Goal: Transaction & Acquisition: Purchase product/service

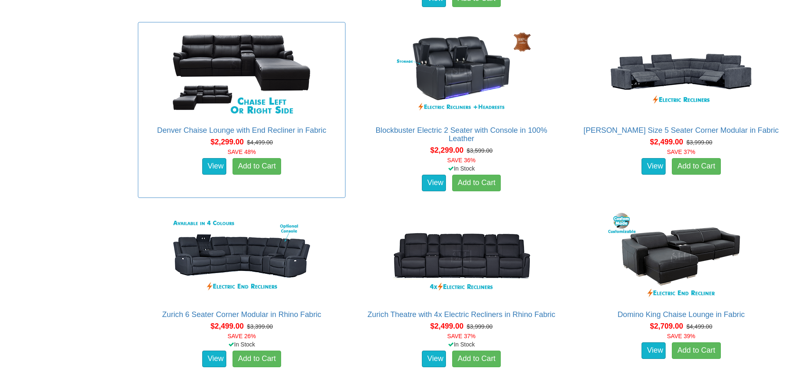
scroll to position [1121, 0]
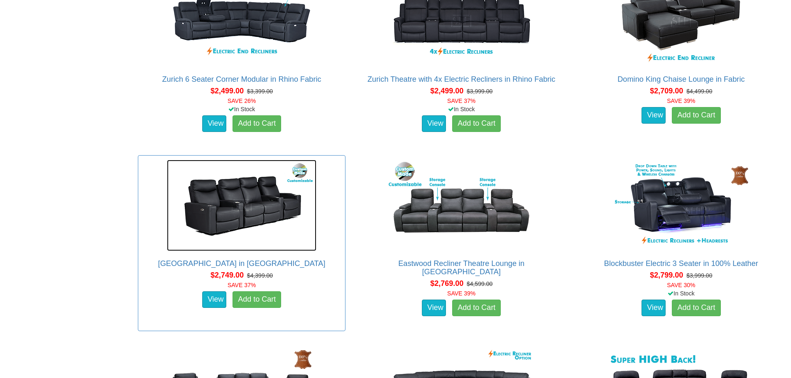
click at [256, 205] on img at bounding box center [241, 205] width 149 height 91
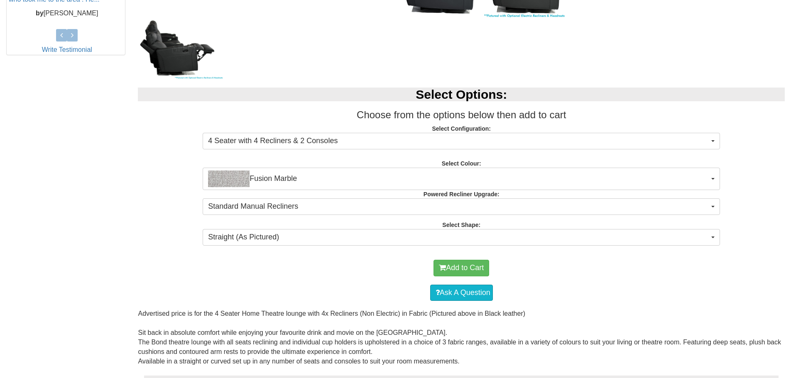
scroll to position [415, 0]
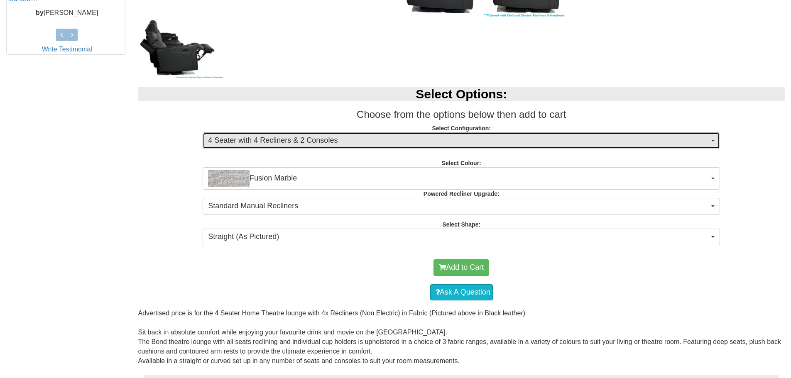
click at [623, 143] on span "4 Seater with 4 Recliners & 2 Consoles" at bounding box center [458, 140] width 501 height 11
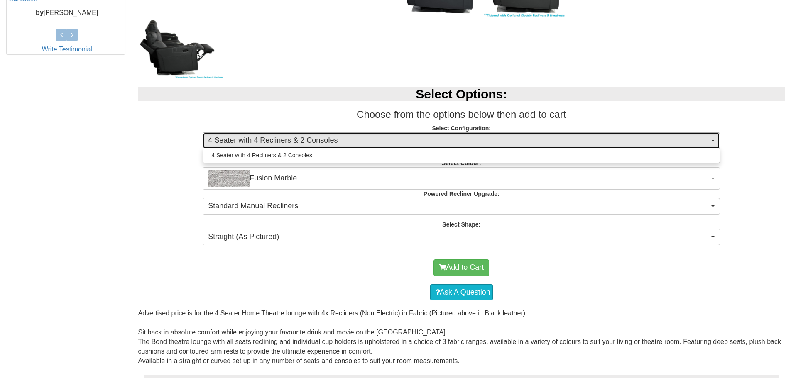
click at [623, 143] on span "4 Seater with 4 Recliners & 2 Consoles" at bounding box center [458, 140] width 501 height 11
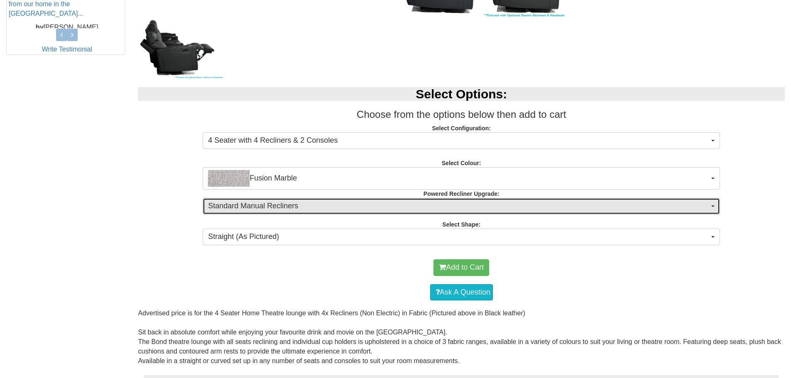
click at [518, 206] on span "Standard Manual Recliners" at bounding box center [458, 206] width 501 height 11
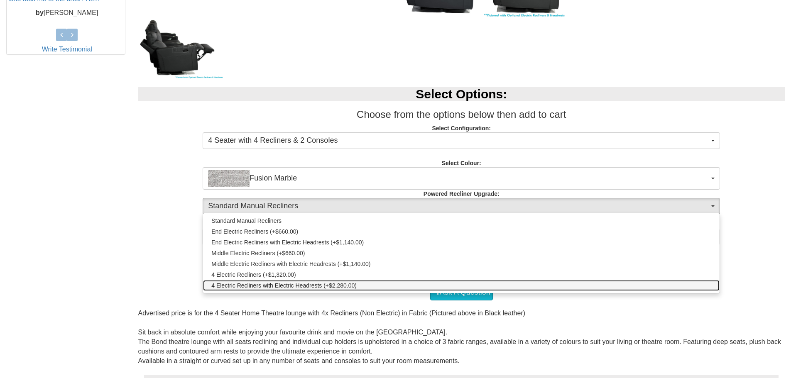
click at [281, 286] on span "4 Electric Recliners with Electric Headrests (+$2,280.00)" at bounding box center [283, 285] width 145 height 8
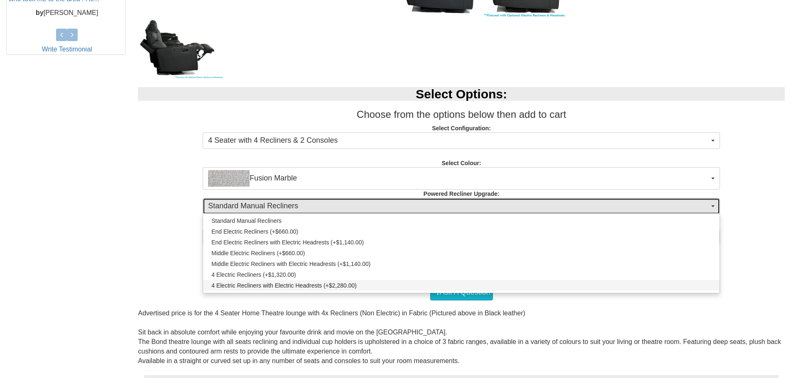
select select "1995"
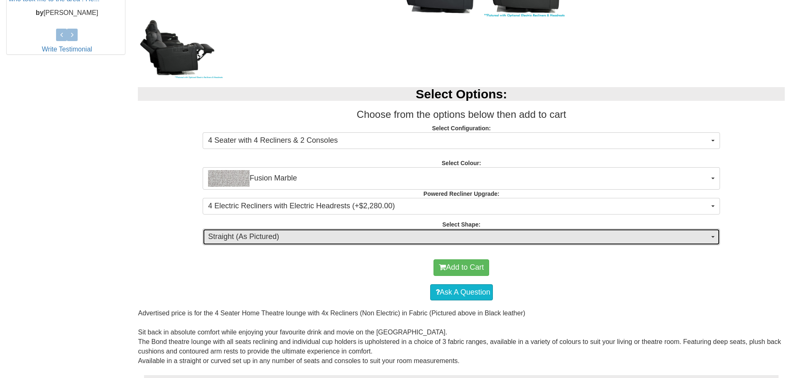
click at [376, 235] on span "Straight (As Pictured)" at bounding box center [458, 237] width 501 height 11
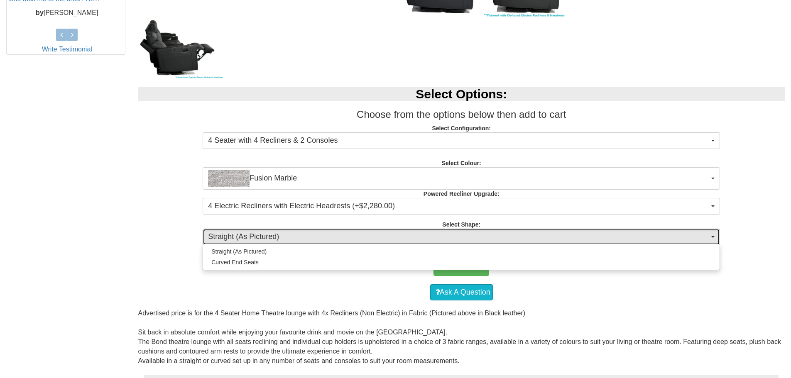
click at [376, 235] on span "Straight (As Pictured)" at bounding box center [458, 237] width 501 height 11
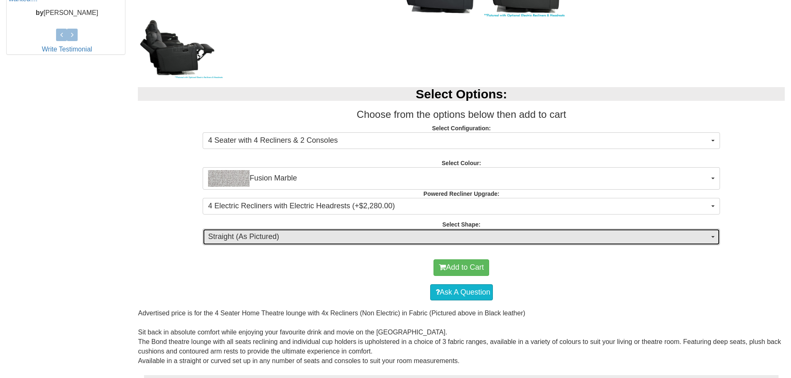
scroll to position [374, 0]
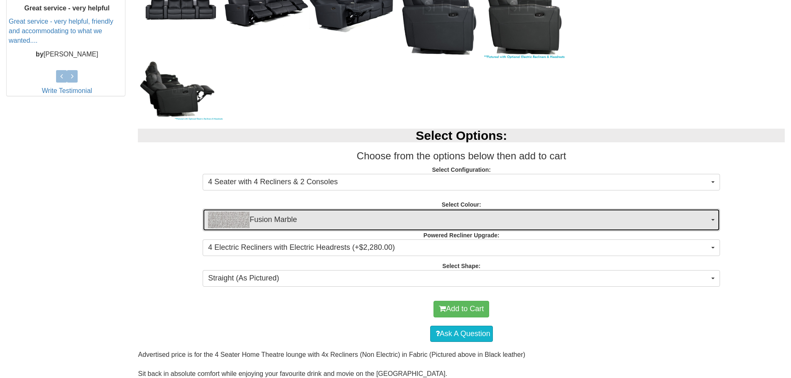
click at [399, 218] on span "Fusion Marble" at bounding box center [458, 220] width 501 height 17
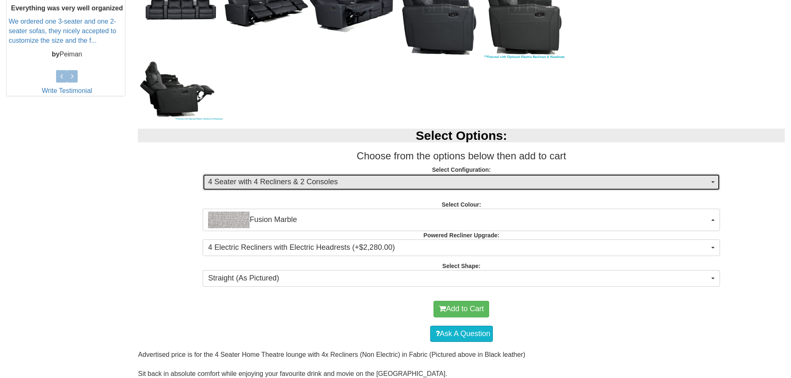
click at [275, 188] on button "4 Seater with 4 Recliners & 2 Consoles" at bounding box center [461, 182] width 517 height 17
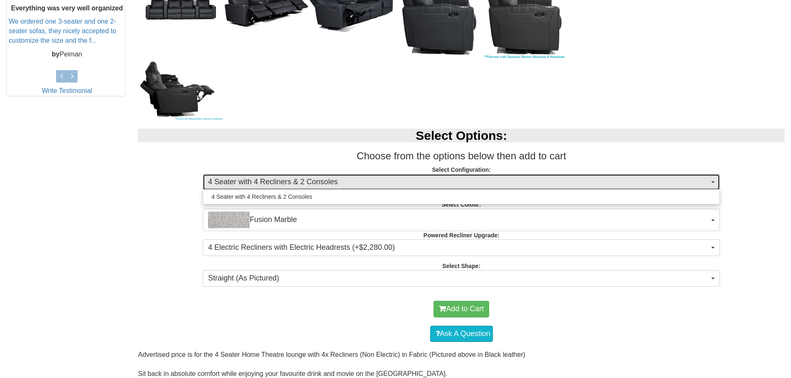
click at [275, 188] on button "4 Seater with 4 Recliners & 2 Consoles" at bounding box center [461, 182] width 517 height 17
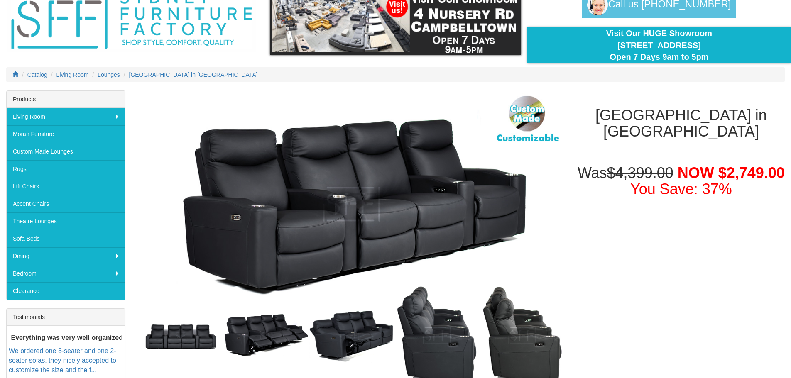
scroll to position [42, 0]
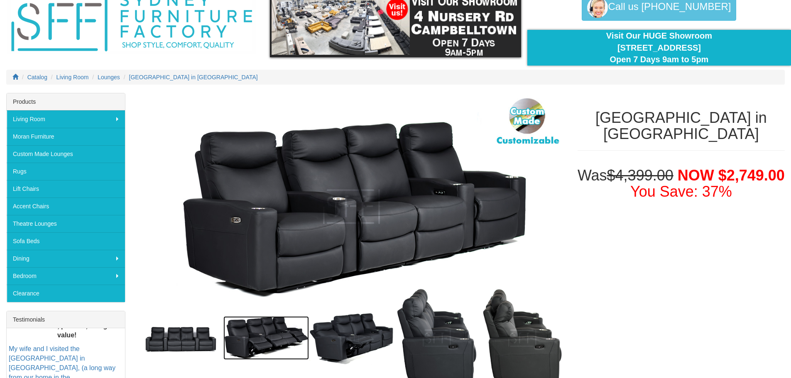
click at [253, 345] on img at bounding box center [266, 338] width 86 height 44
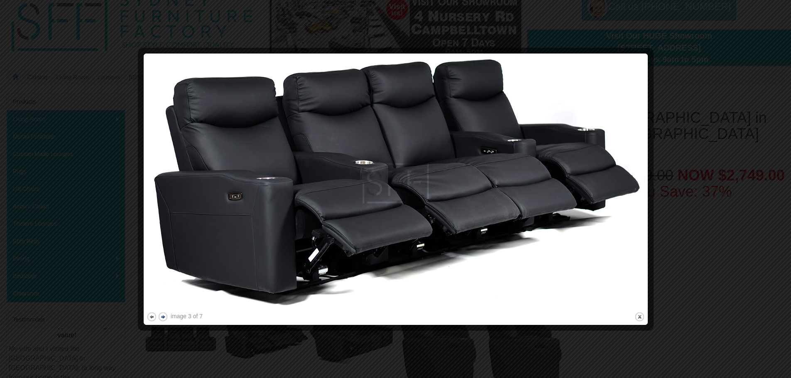
click at [166, 316] on button "next" at bounding box center [163, 317] width 10 height 10
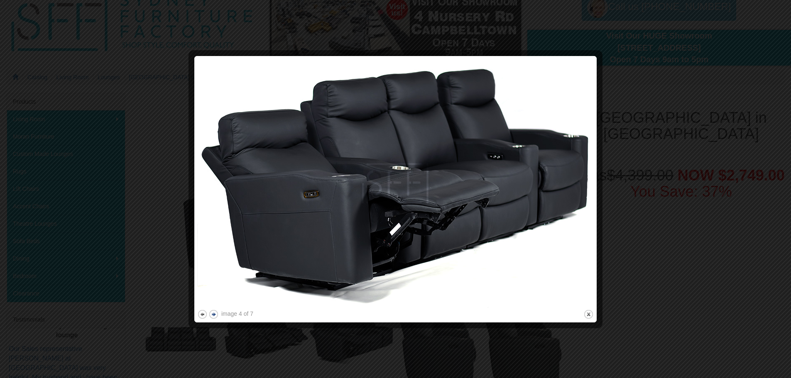
click at [215, 314] on button "next" at bounding box center [213, 314] width 10 height 10
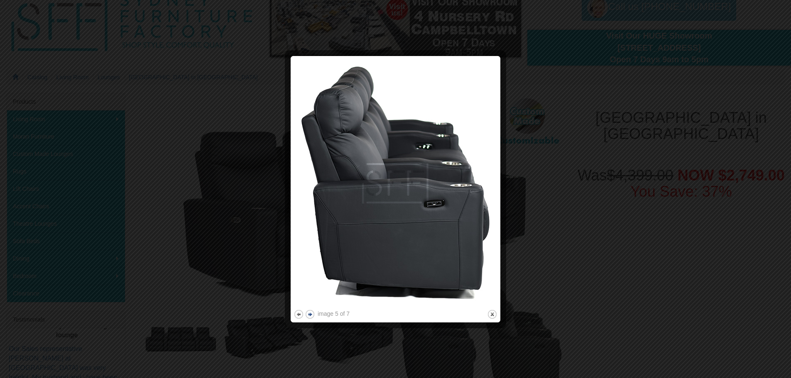
click at [314, 315] on button "next" at bounding box center [310, 314] width 10 height 10
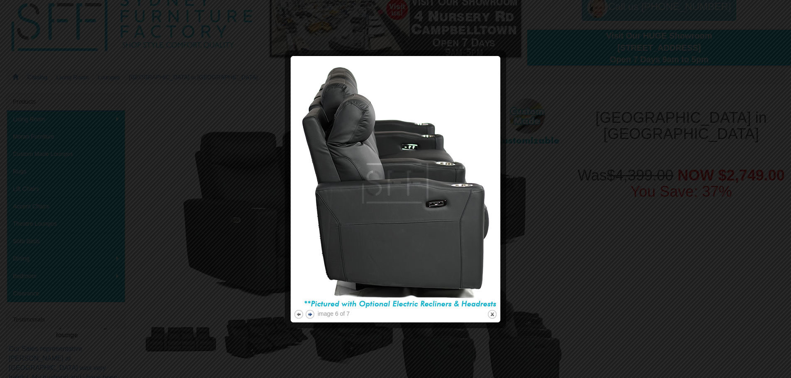
click at [314, 315] on button "next" at bounding box center [310, 314] width 10 height 10
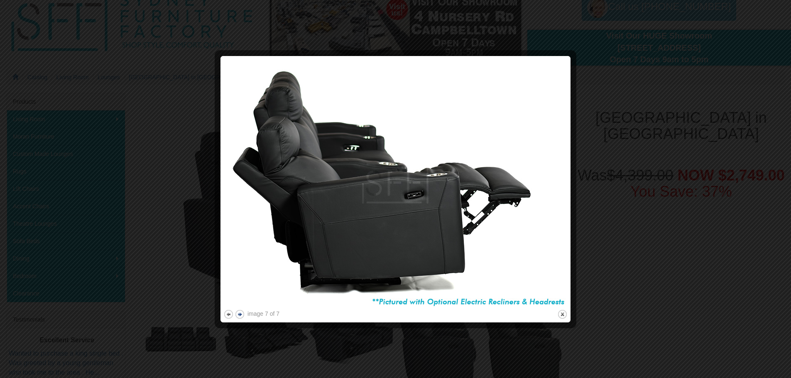
click at [242, 313] on button "next" at bounding box center [240, 314] width 10 height 10
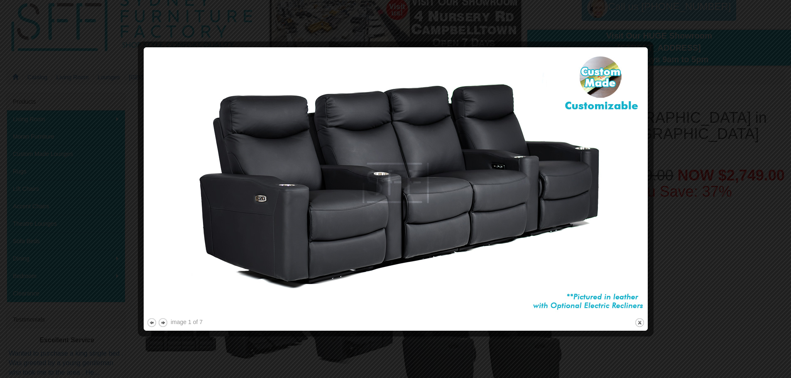
click at [696, 195] on div at bounding box center [395, 189] width 791 height 378
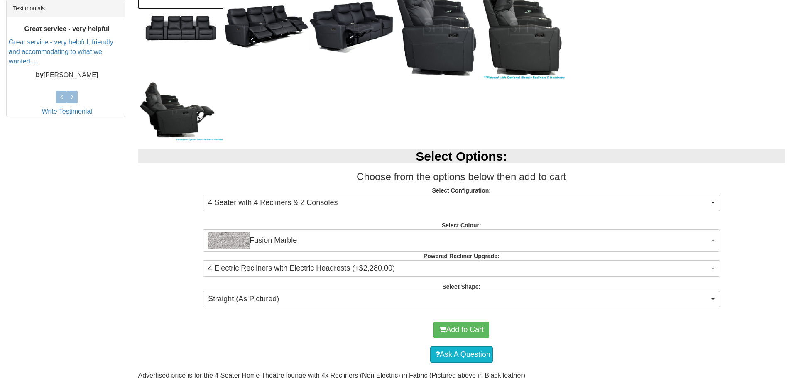
scroll to position [415, 0]
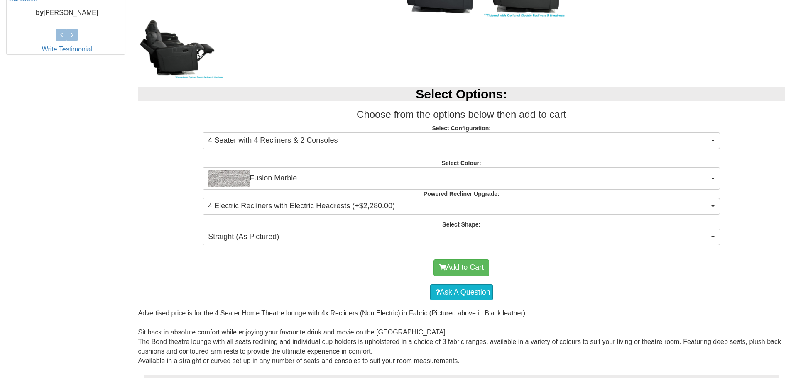
click at [573, 150] on div "Select Options: Choose from the options below then add to cart Select Configura…" at bounding box center [461, 165] width 659 height 172
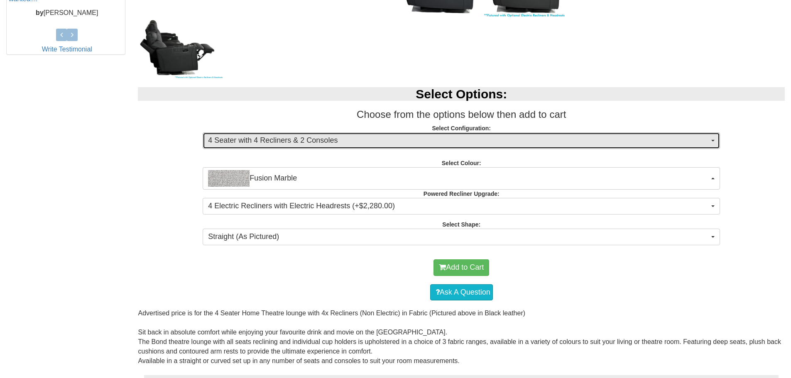
click at [587, 137] on span "4 Seater with 4 Recliners & 2 Consoles" at bounding box center [458, 140] width 501 height 11
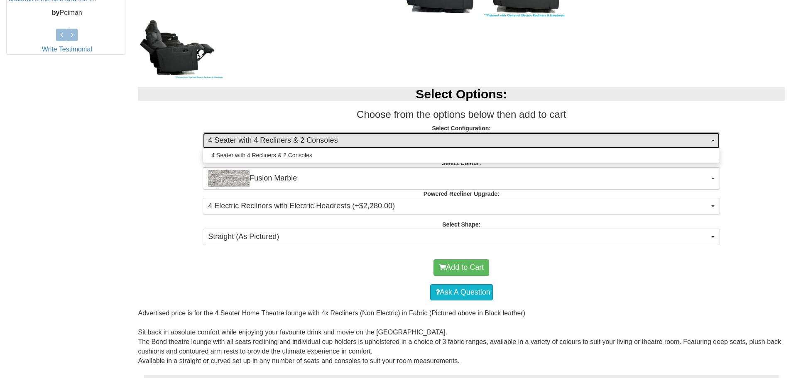
click at [587, 137] on span "4 Seater with 4 Recliners & 2 Consoles" at bounding box center [458, 140] width 501 height 11
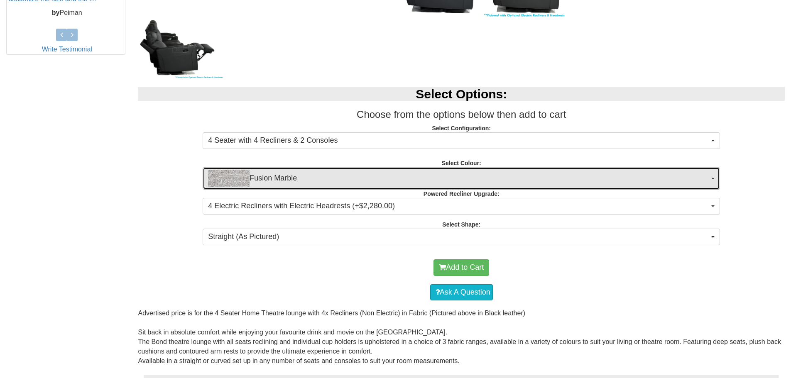
click at [491, 179] on span "Fusion Marble" at bounding box center [458, 178] width 501 height 17
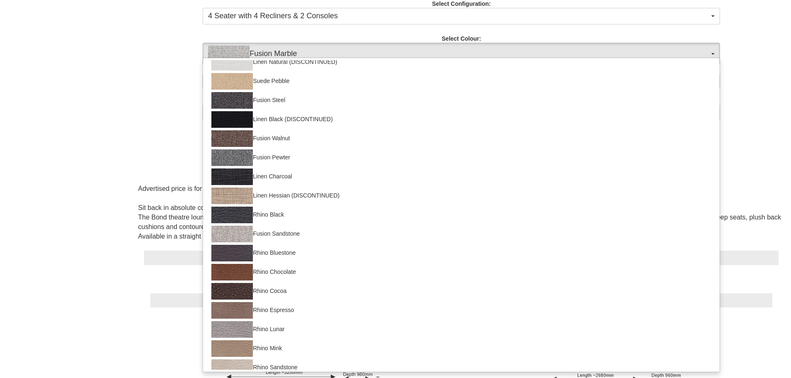
scroll to position [34, 0]
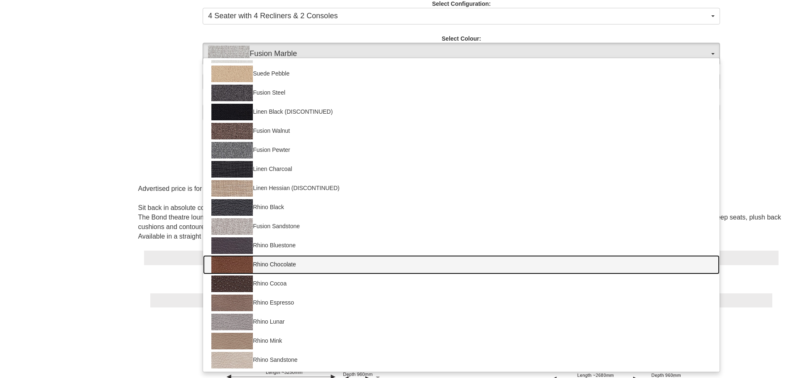
click at [297, 262] on link "Rhino Chocolate" at bounding box center [461, 264] width 516 height 19
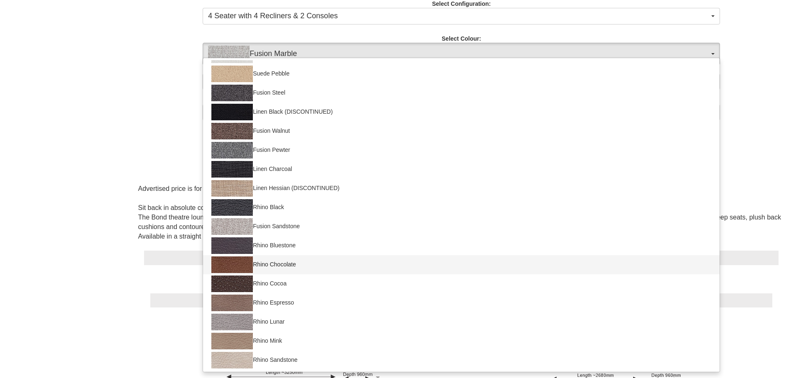
select select "1562"
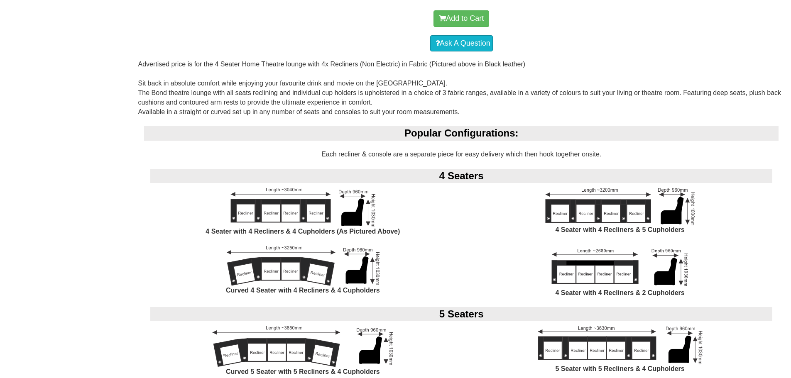
scroll to position [0, 0]
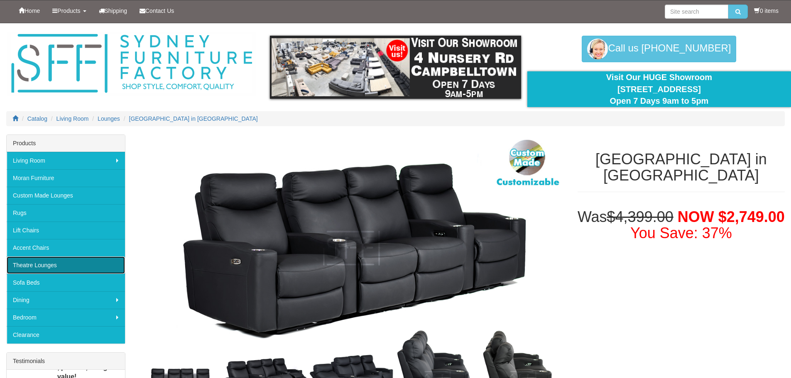
click at [38, 261] on link "Theatre Lounges" at bounding box center [66, 265] width 118 height 17
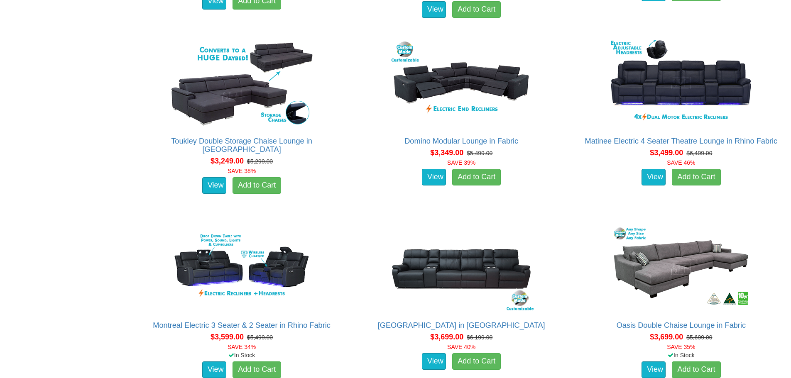
scroll to position [1460, 0]
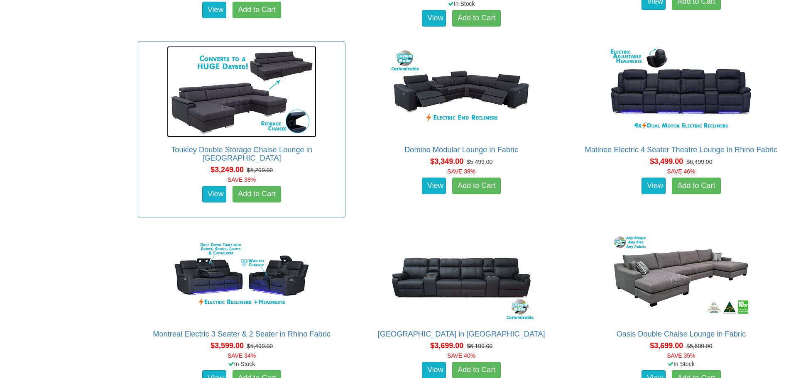
click at [241, 108] on img at bounding box center [241, 91] width 149 height 91
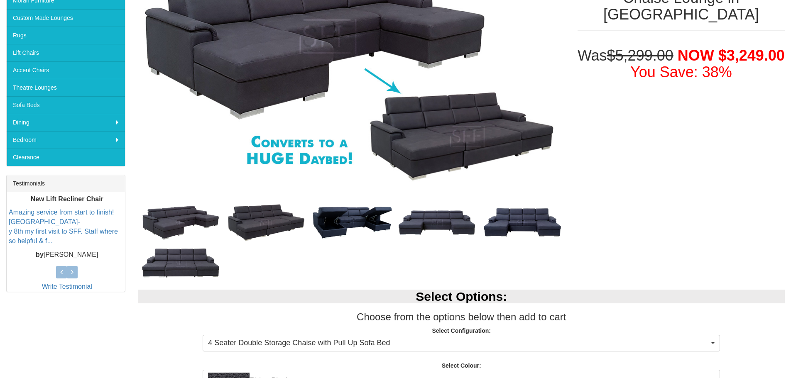
scroll to position [374, 0]
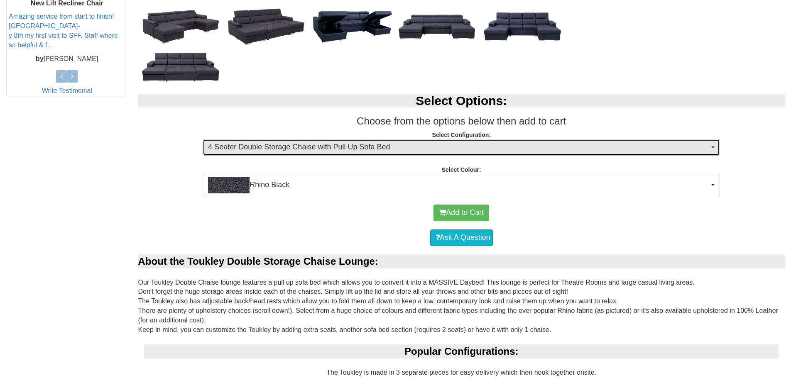
click at [413, 149] on span "4 Seater Double Storage Chaise with Pull Up Sofa Bed" at bounding box center [458, 147] width 501 height 11
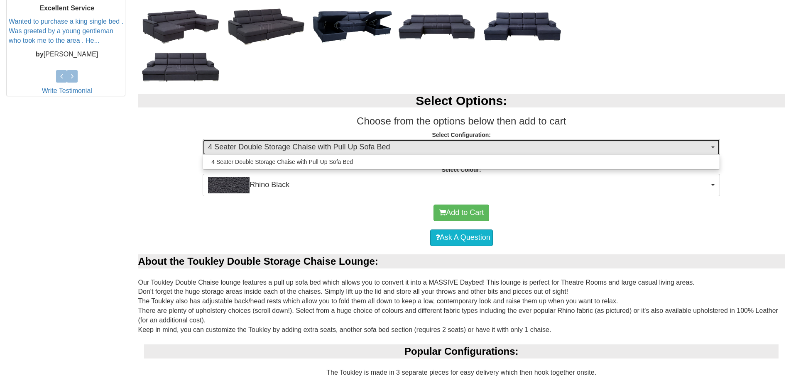
click at [413, 149] on span "4 Seater Double Storage Chaise with Pull Up Sofa Bed" at bounding box center [458, 147] width 501 height 11
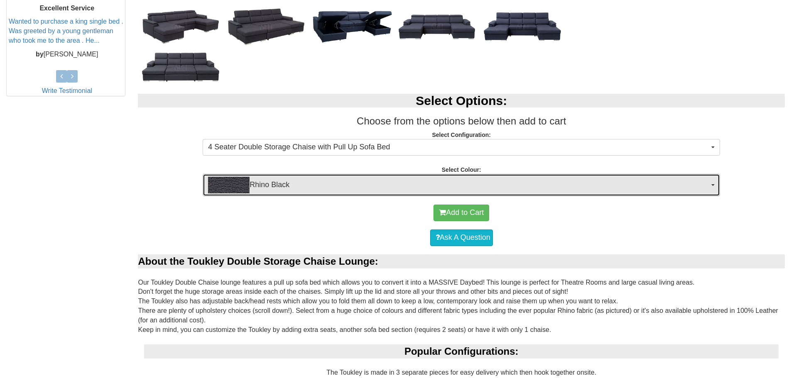
click at [518, 191] on span "Rhino Black" at bounding box center [458, 185] width 501 height 17
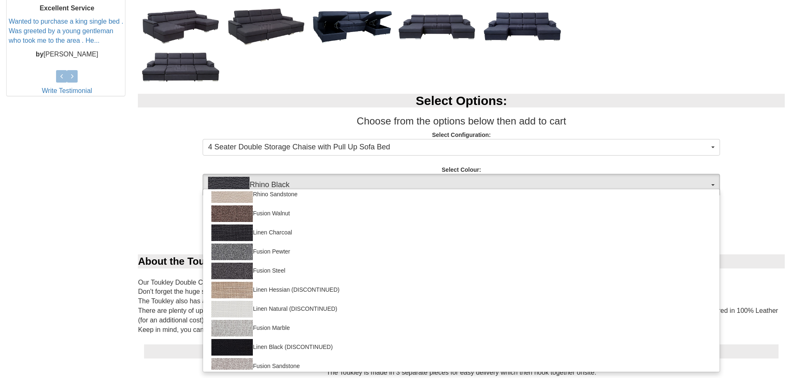
scroll to position [146, 0]
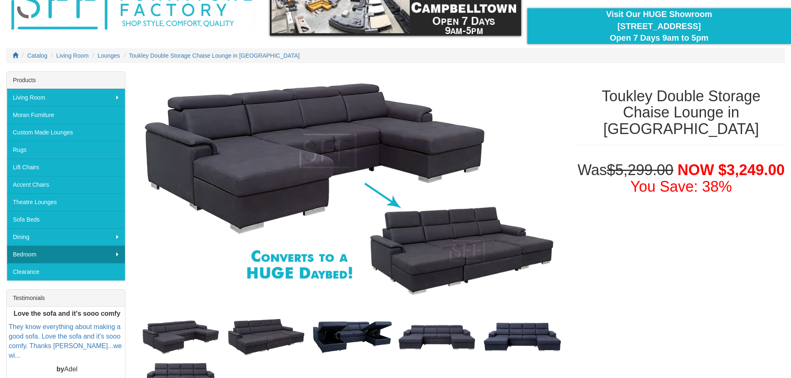
scroll to position [83, 0]
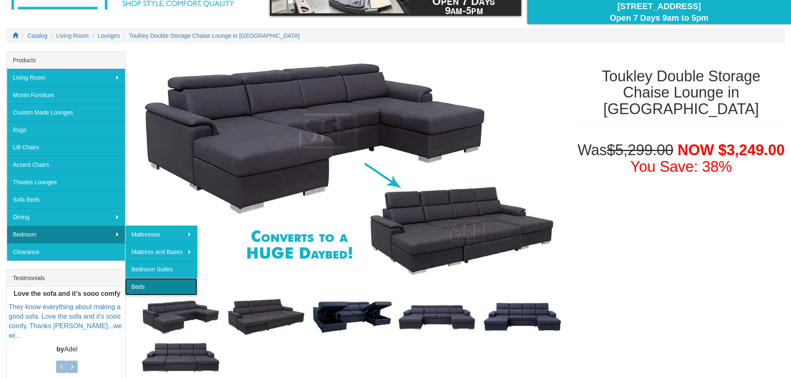
click at [139, 288] on link "Beds" at bounding box center [161, 286] width 72 height 17
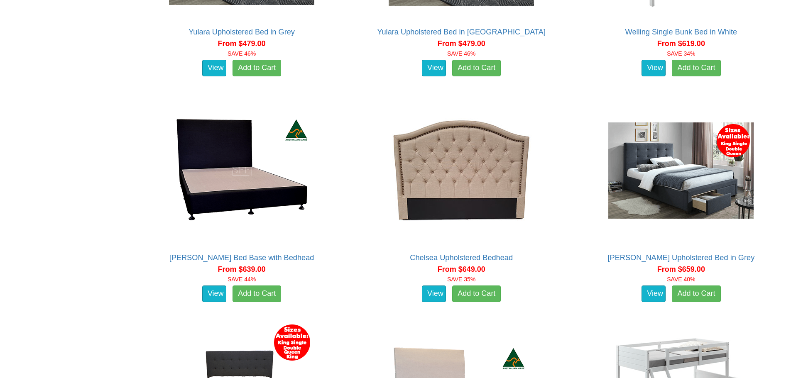
scroll to position [150, 0]
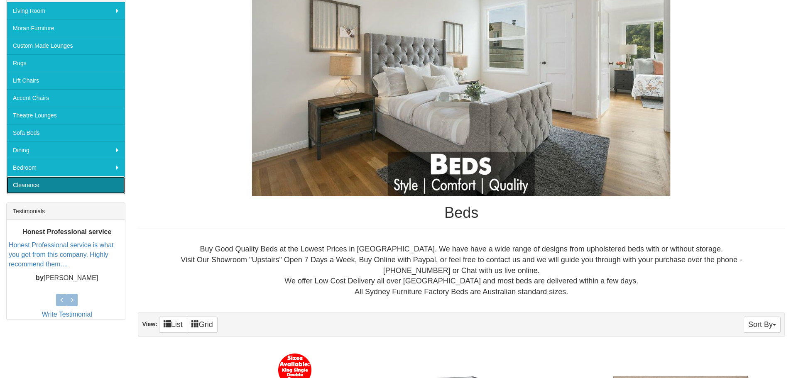
click at [47, 190] on link "Clearance" at bounding box center [66, 184] width 118 height 17
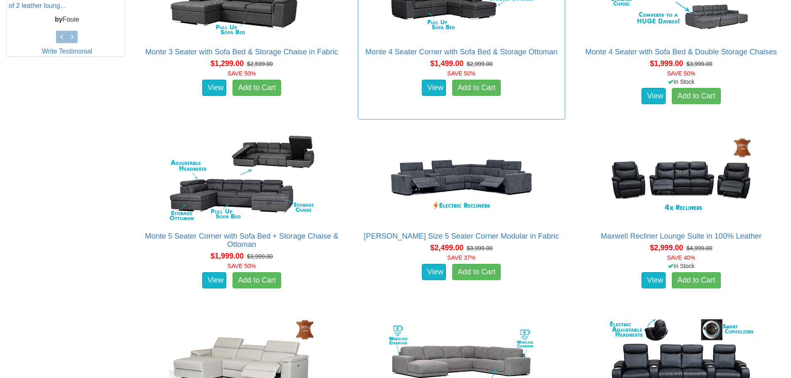
scroll to position [457, 0]
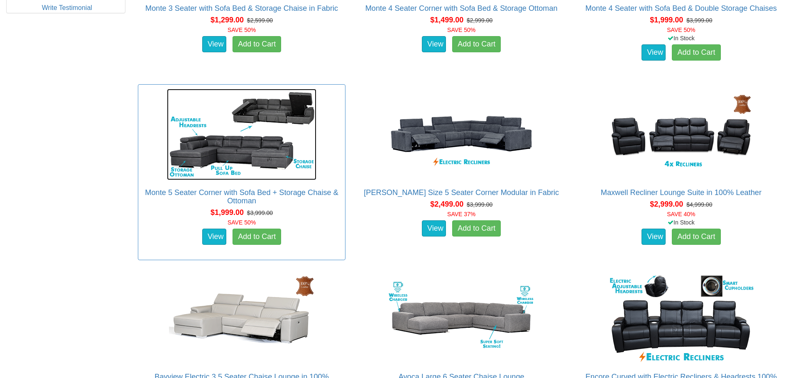
click at [243, 166] on img at bounding box center [241, 134] width 149 height 91
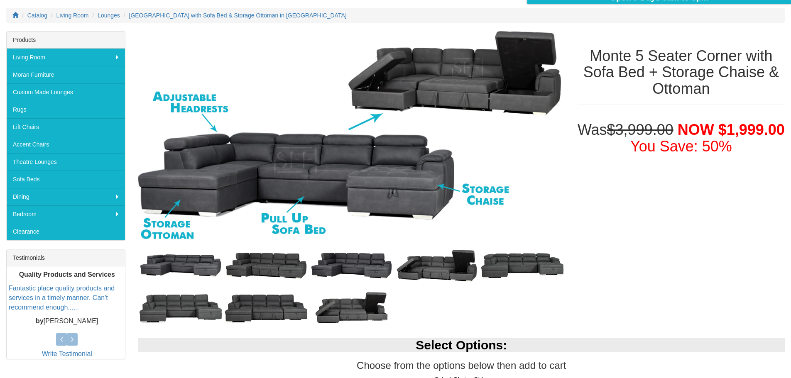
scroll to position [249, 0]
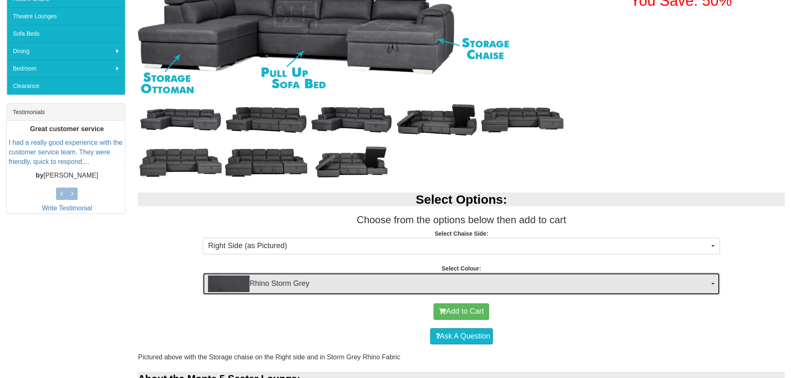
click at [371, 279] on span "Rhino Storm Grey" at bounding box center [458, 284] width 501 height 17
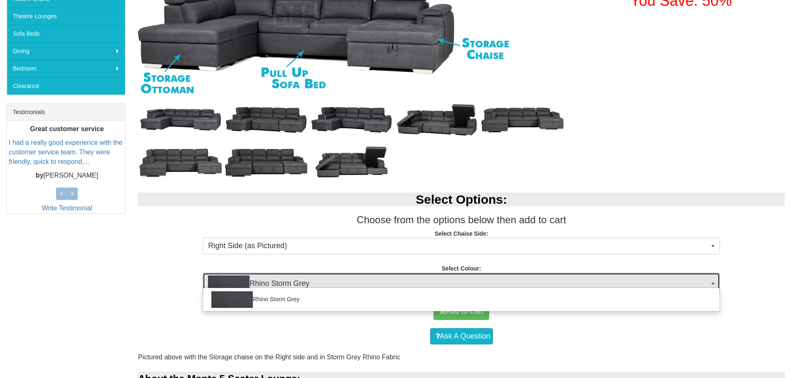
click at [371, 279] on span "Rhino Storm Grey" at bounding box center [458, 284] width 501 height 17
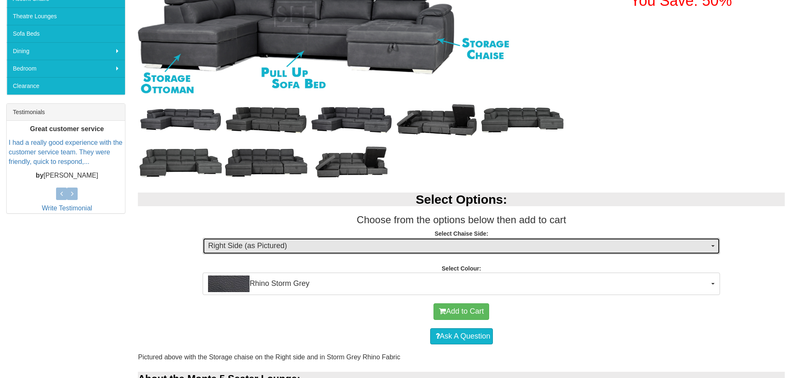
click at [375, 241] on span "Right Side (as Pictured)" at bounding box center [458, 246] width 501 height 11
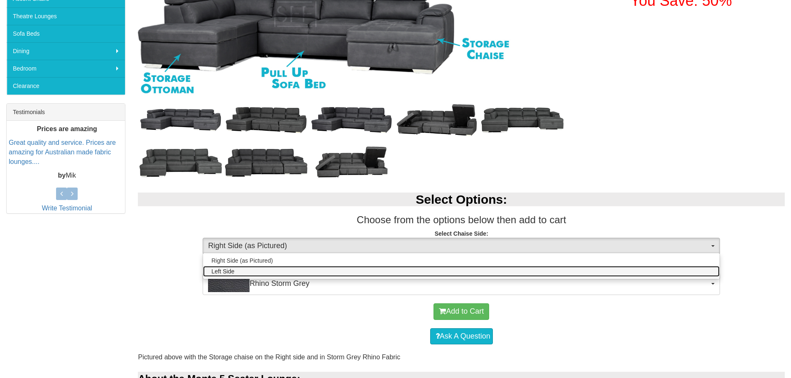
click at [347, 267] on link "Left Side" at bounding box center [461, 271] width 516 height 11
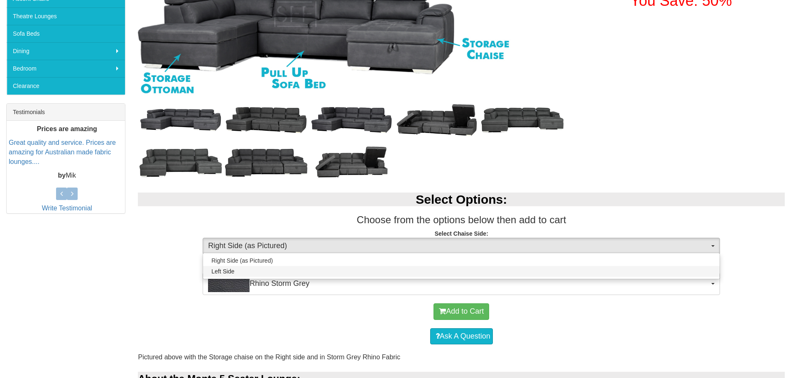
select select "264"
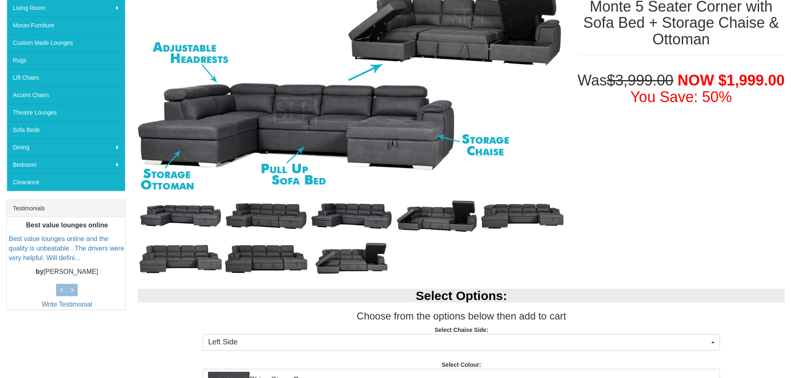
scroll to position [0, 0]
